Goal: Information Seeking & Learning: Learn about a topic

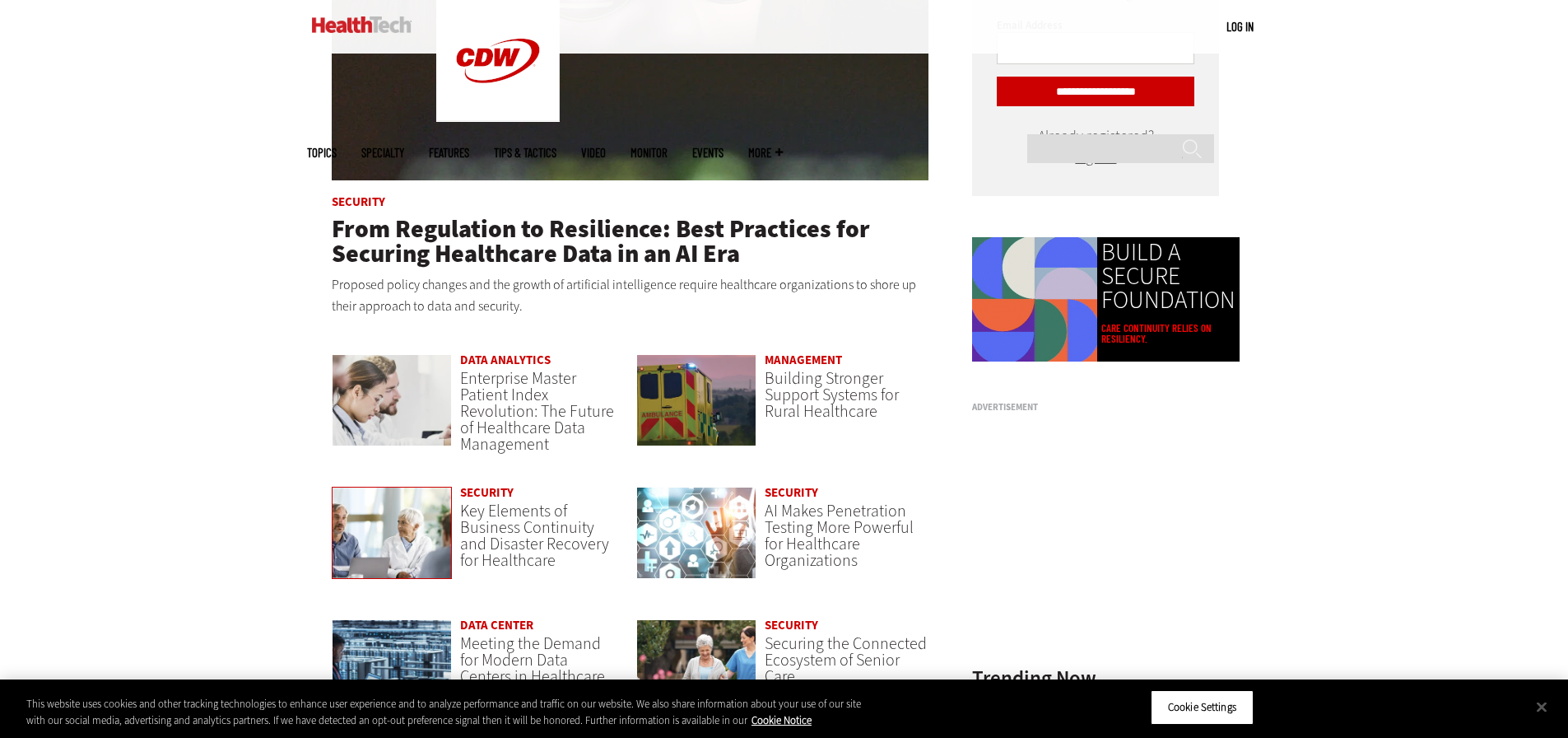
scroll to position [1153, 0]
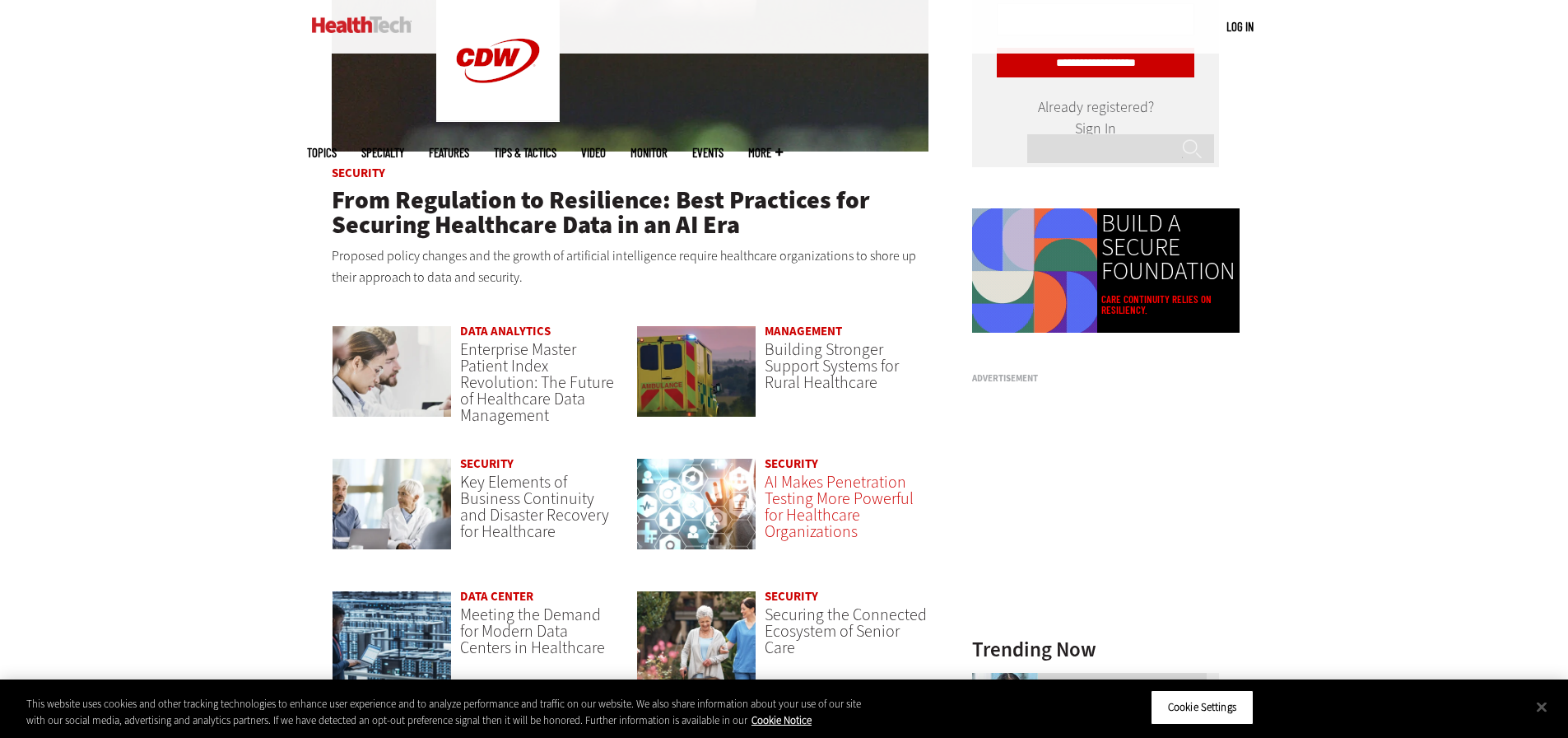
drag, startPoint x: 797, startPoint y: 498, endPoint x: 808, endPoint y: 492, distance: 12.5
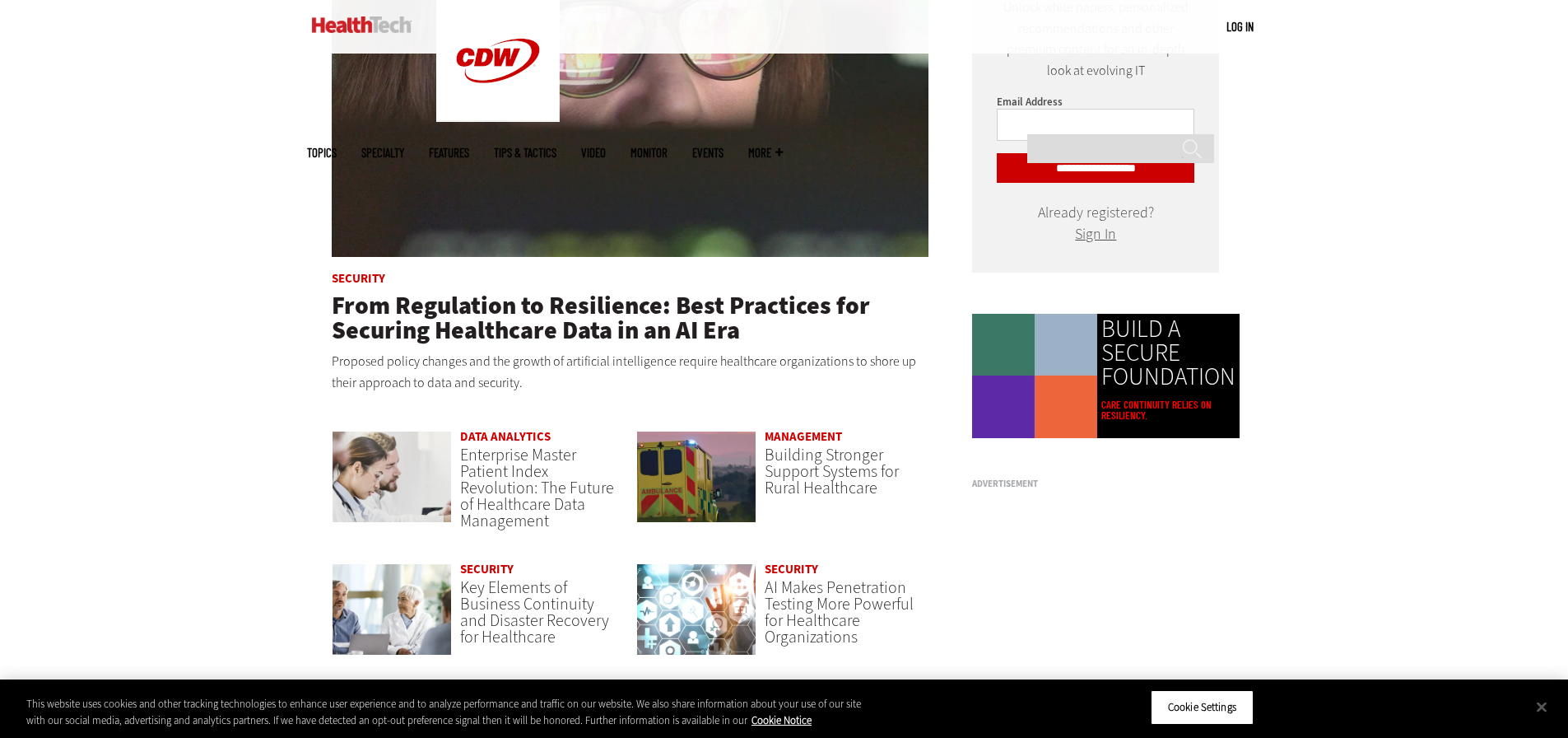
scroll to position [988, 0]
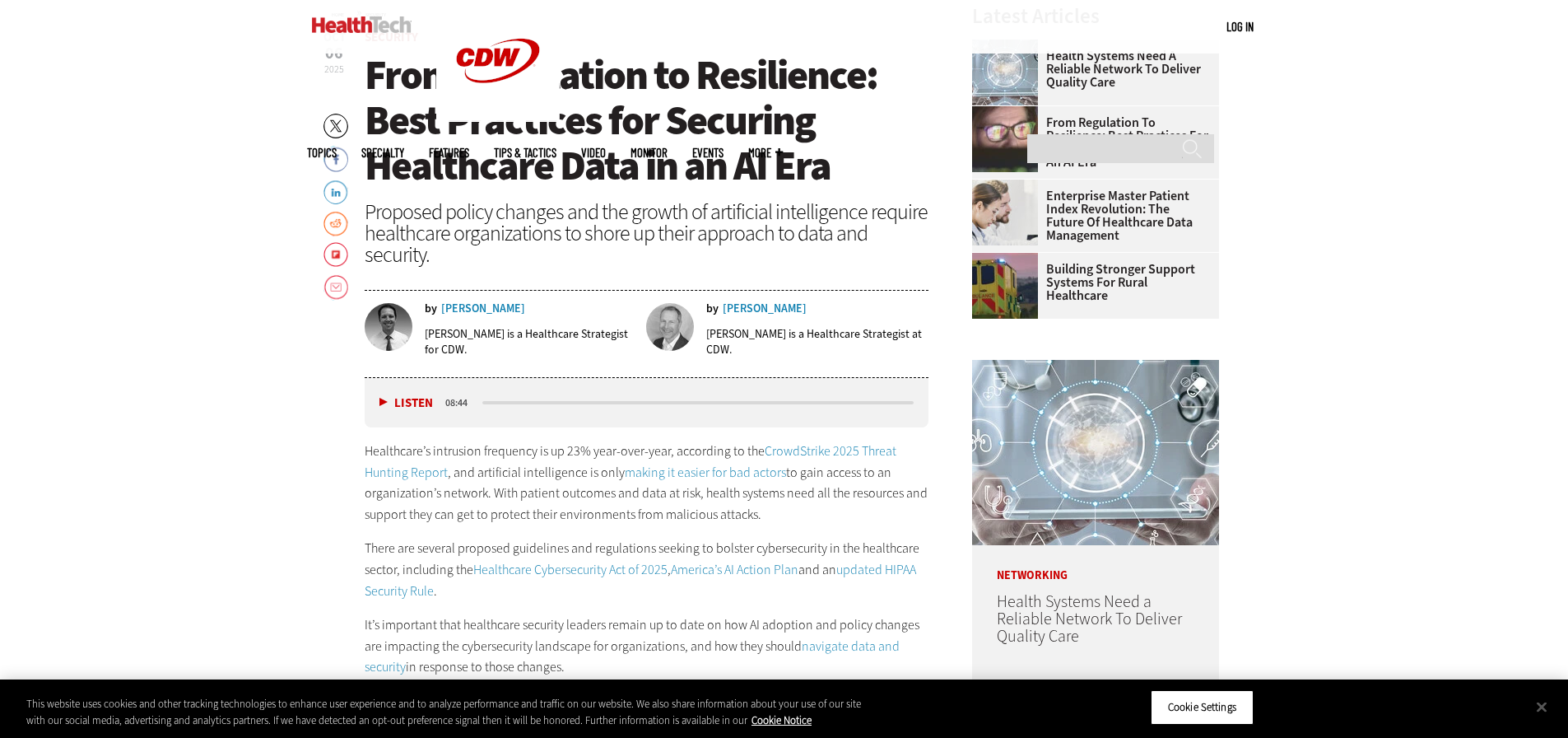
scroll to position [576, 0]
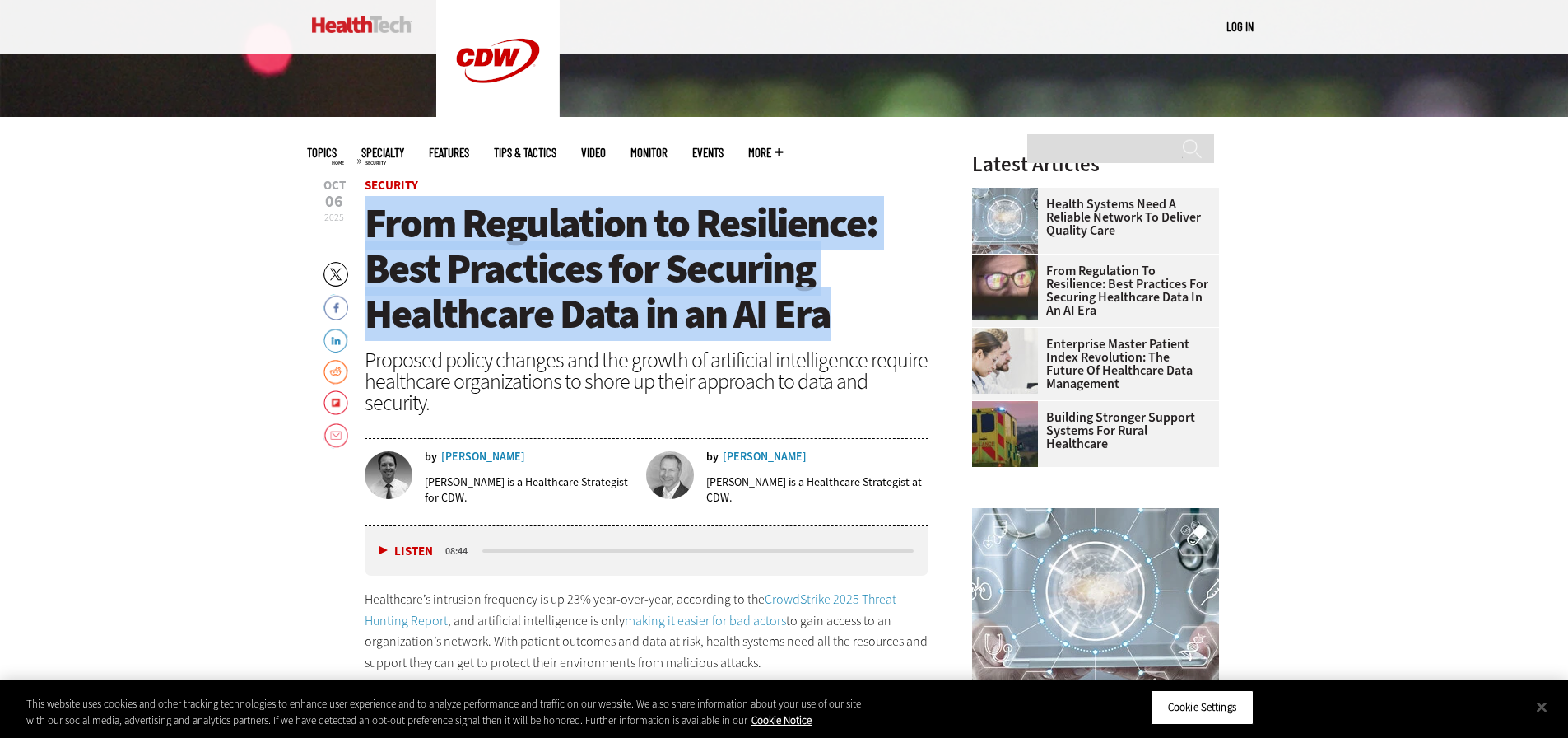
drag, startPoint x: 371, startPoint y: 223, endPoint x: 891, endPoint y: 304, distance: 526.3
click at [891, 304] on h1 "From Regulation to Resilience: Best Practices for Securing Healthcare Data in a…" at bounding box center [647, 269] width 565 height 136
copy span "From Regulation to Resilience: Best Practices for Securing Healthcare Data in a…"
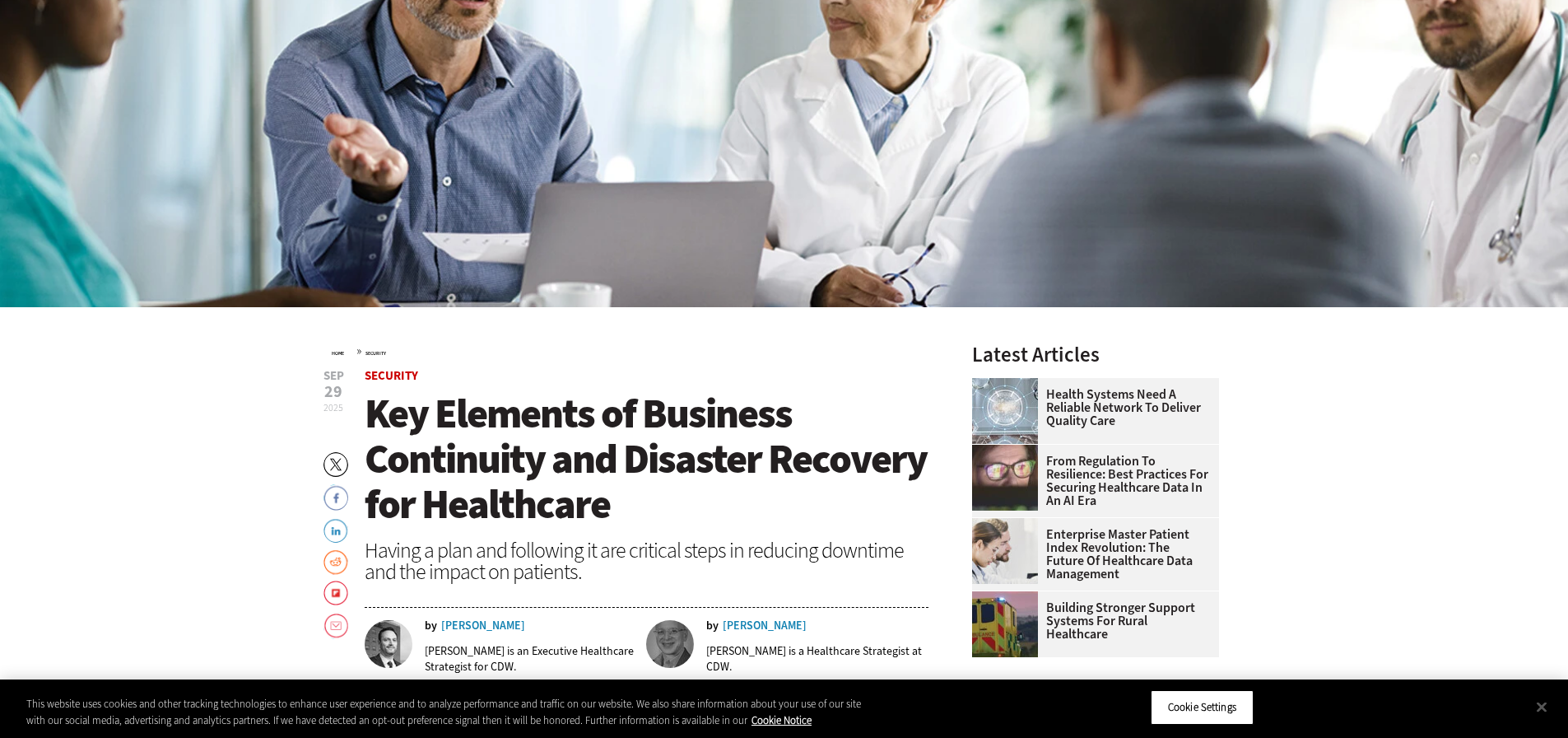
scroll to position [412, 0]
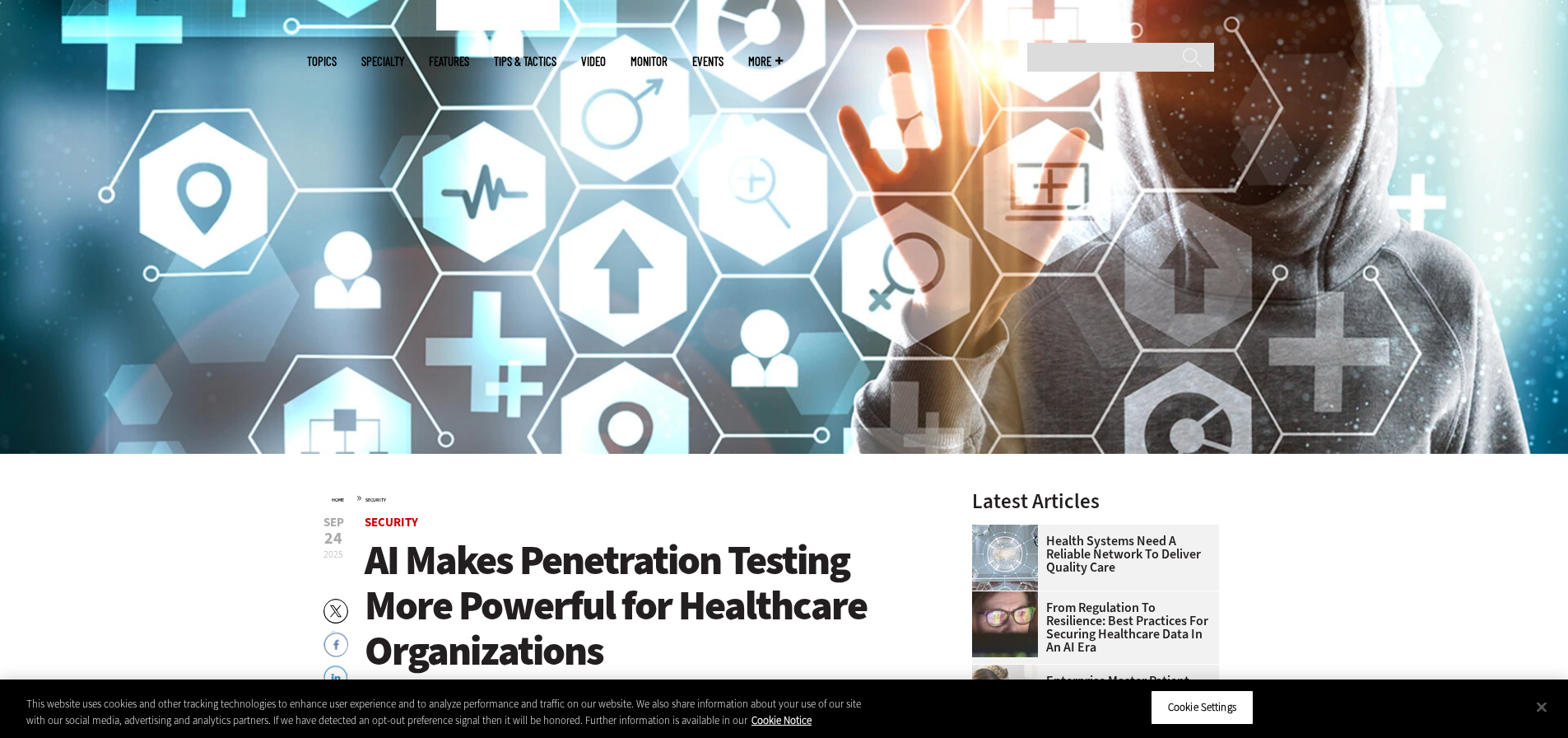
scroll to position [412, 0]
